Goal: Understand process/instructions: Learn how to perform a task or action

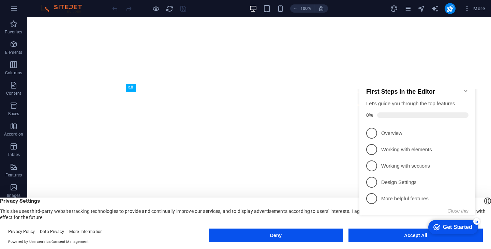
click at [414, 238] on appcues-checklist "Contextual help checklist present on screen" at bounding box center [419, 164] width 124 height 150
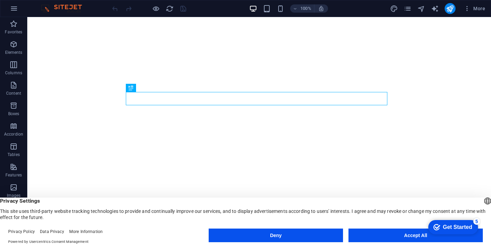
drag, startPoint x: 477, startPoint y: 362, endPoint x: 820, endPoint y: 452, distance: 355.3
click div "checkmark Get Started 5 First Steps in the Editor Let's guide you through the t…"
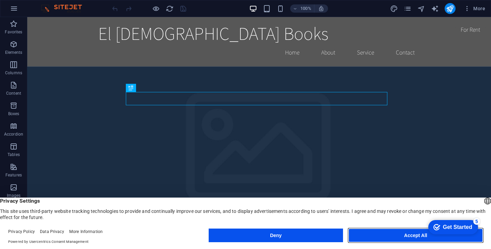
drag, startPoint x: 407, startPoint y: 233, endPoint x: 390, endPoint y: 215, distance: 25.3
click at [407, 233] on button "Accept All" at bounding box center [416, 236] width 134 height 14
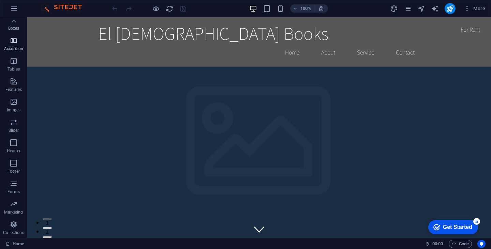
click at [15, 39] on icon "button" at bounding box center [14, 40] width 8 height 8
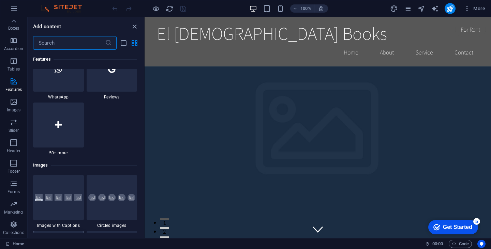
scroll to position [3429, 0]
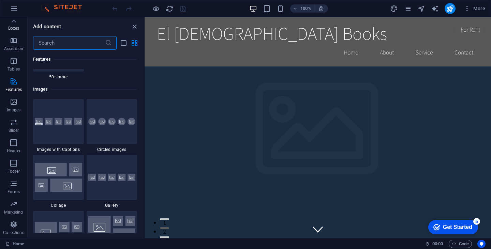
click at [13, 27] on p "Boxes" at bounding box center [13, 28] width 11 height 5
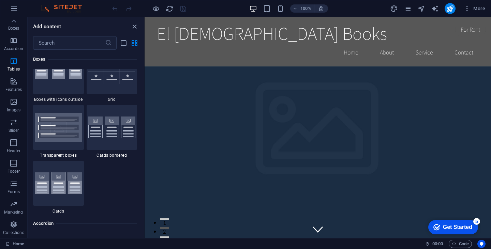
scroll to position [1874, 0]
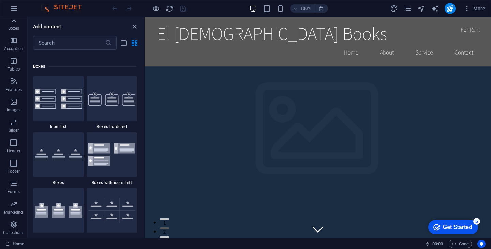
click at [15, 19] on icon at bounding box center [14, 21] width 10 height 10
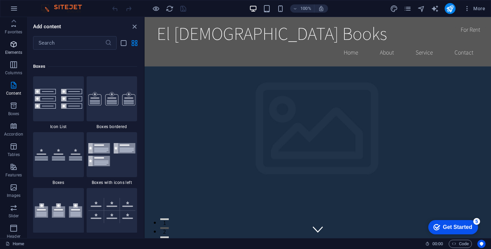
scroll to position [0, 0]
click at [15, 42] on icon "button" at bounding box center [14, 44] width 8 height 8
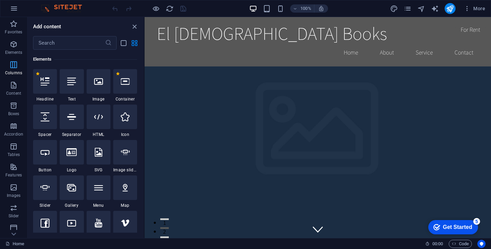
scroll to position [73, 0]
click at [46, 86] on icon at bounding box center [45, 81] width 9 height 9
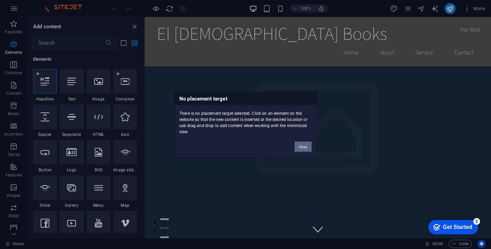
click at [300, 145] on button "Okay" at bounding box center [303, 147] width 17 height 10
